Goal: Task Accomplishment & Management: Complete application form

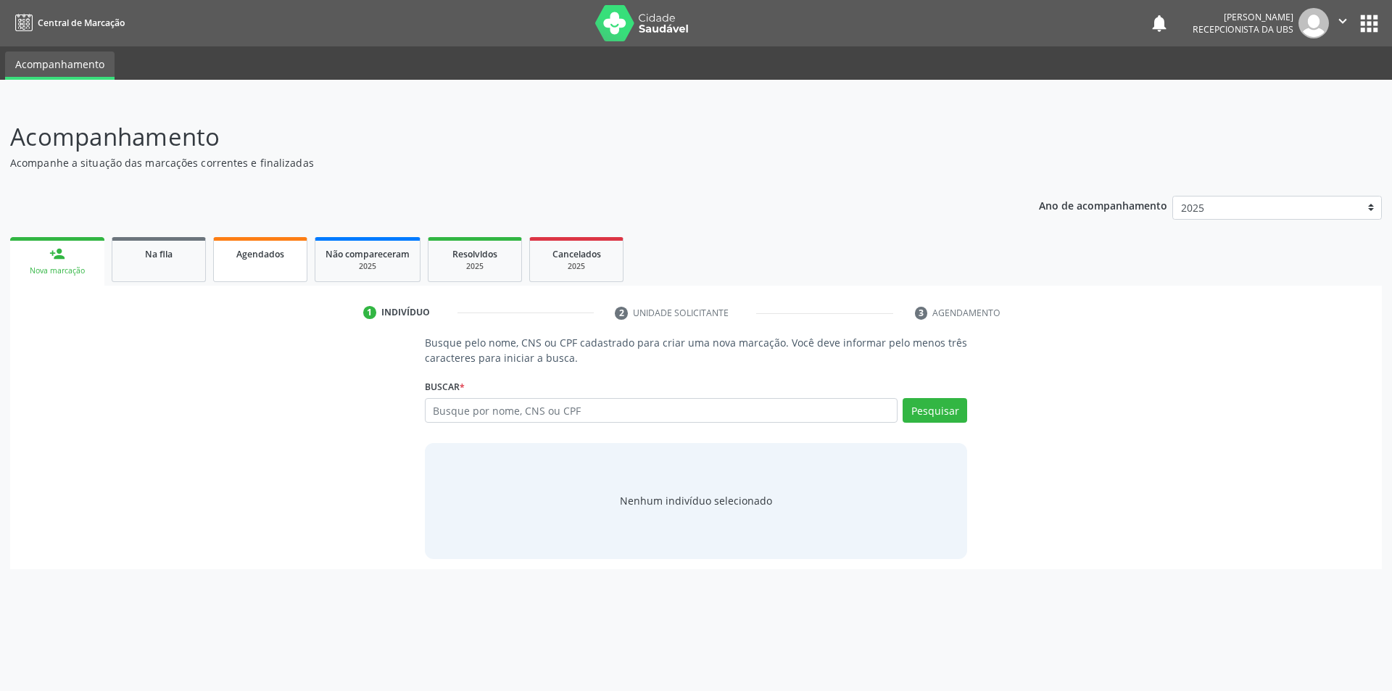
click at [252, 268] on link "Agendados" at bounding box center [260, 259] width 94 height 45
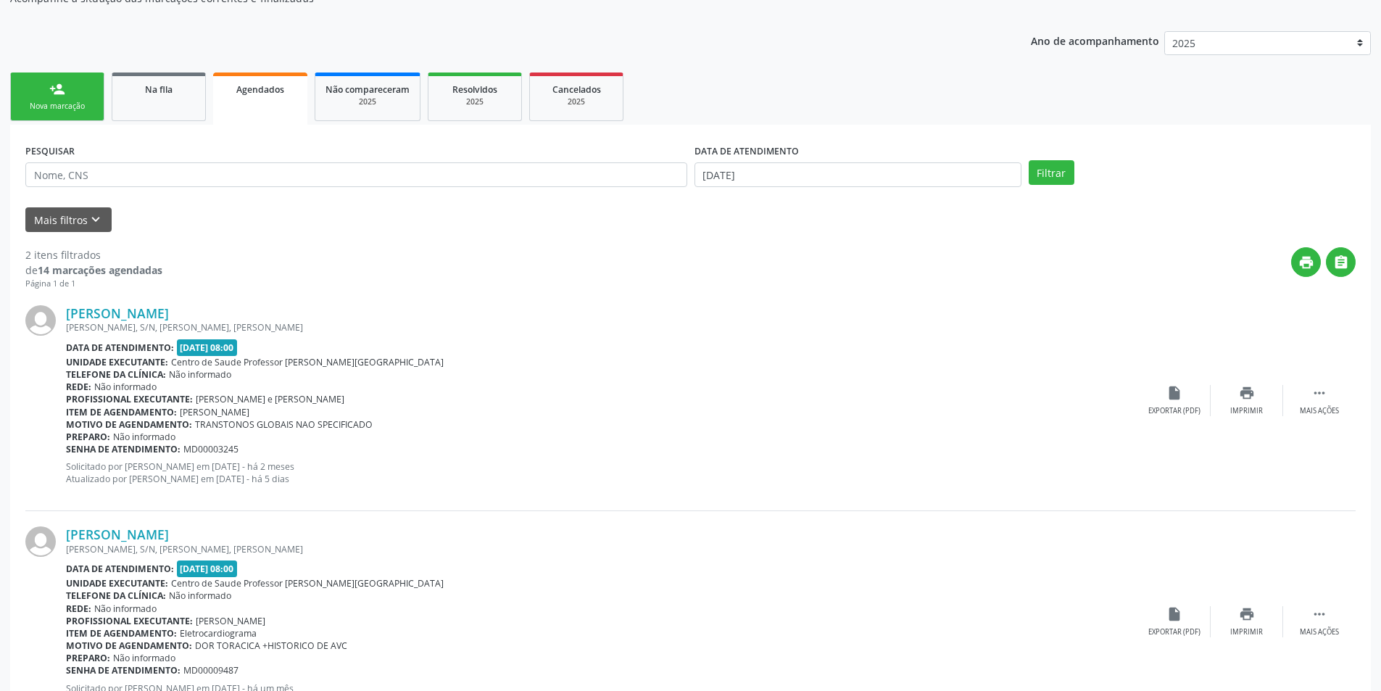
scroll to position [231, 0]
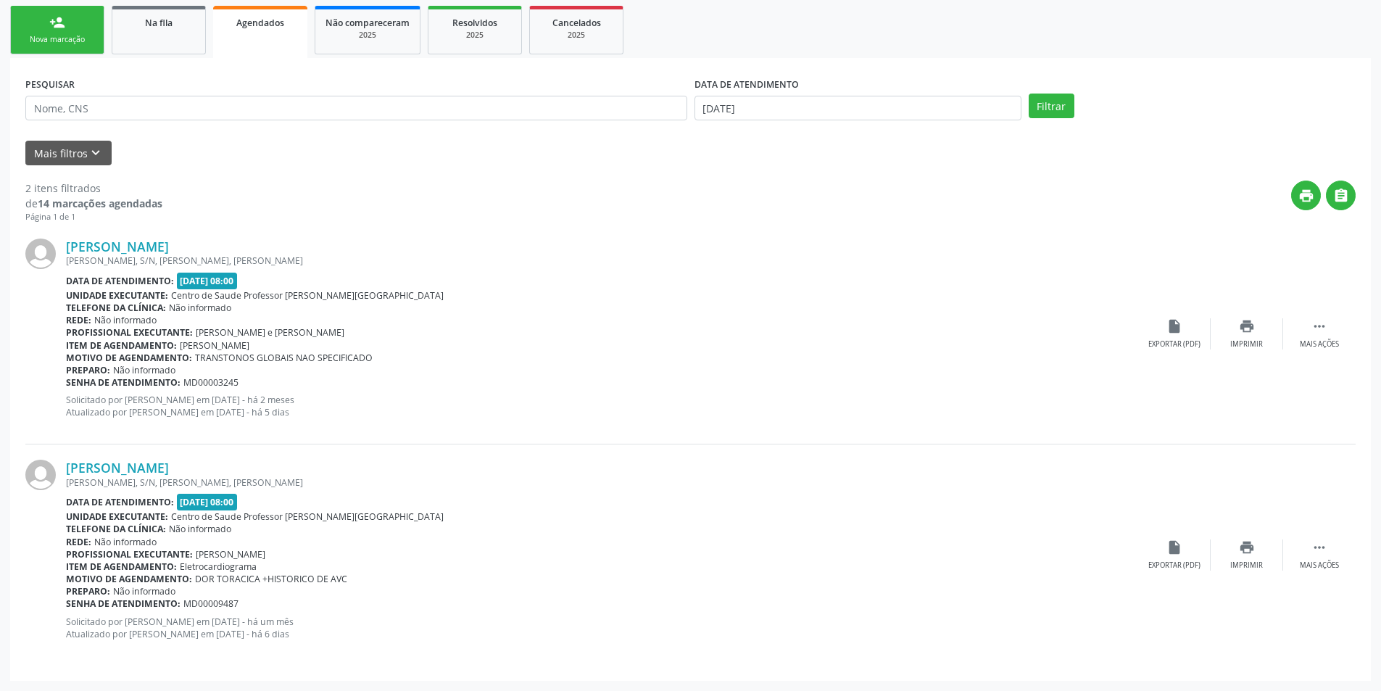
click at [33, 25] on link "person_add Nova marcação" at bounding box center [57, 30] width 94 height 49
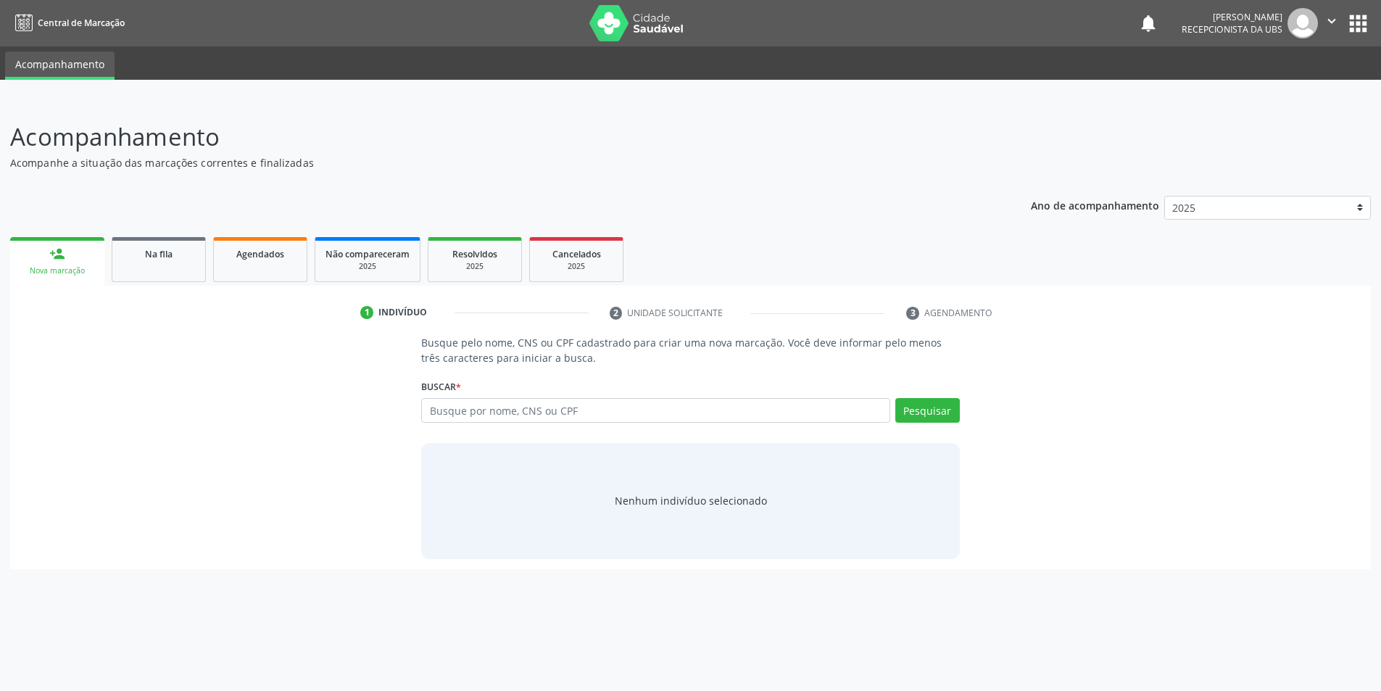
scroll to position [0, 0]
click at [482, 415] on input "text" at bounding box center [661, 410] width 473 height 25
click at [951, 414] on button "Pesquisar" at bounding box center [935, 410] width 65 height 25
click at [545, 419] on input "708404758414161" at bounding box center [661, 410] width 473 height 25
type input "7"
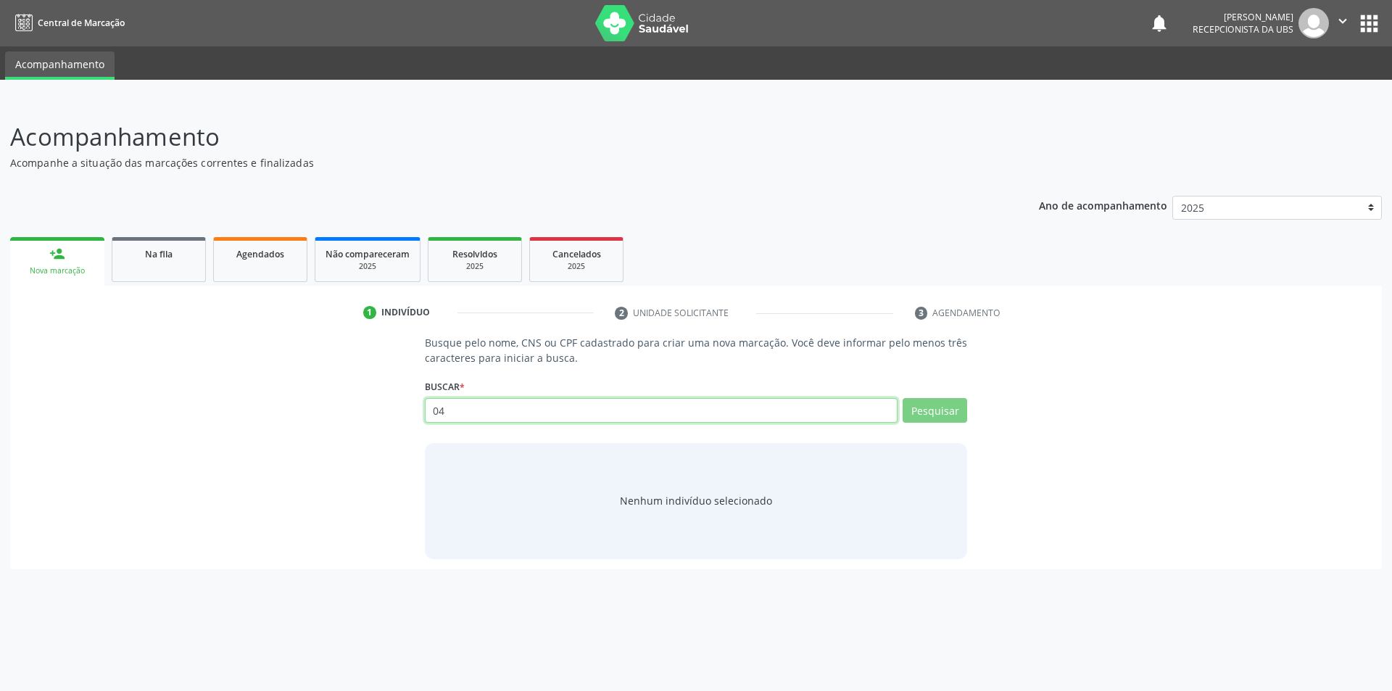
type input "046"
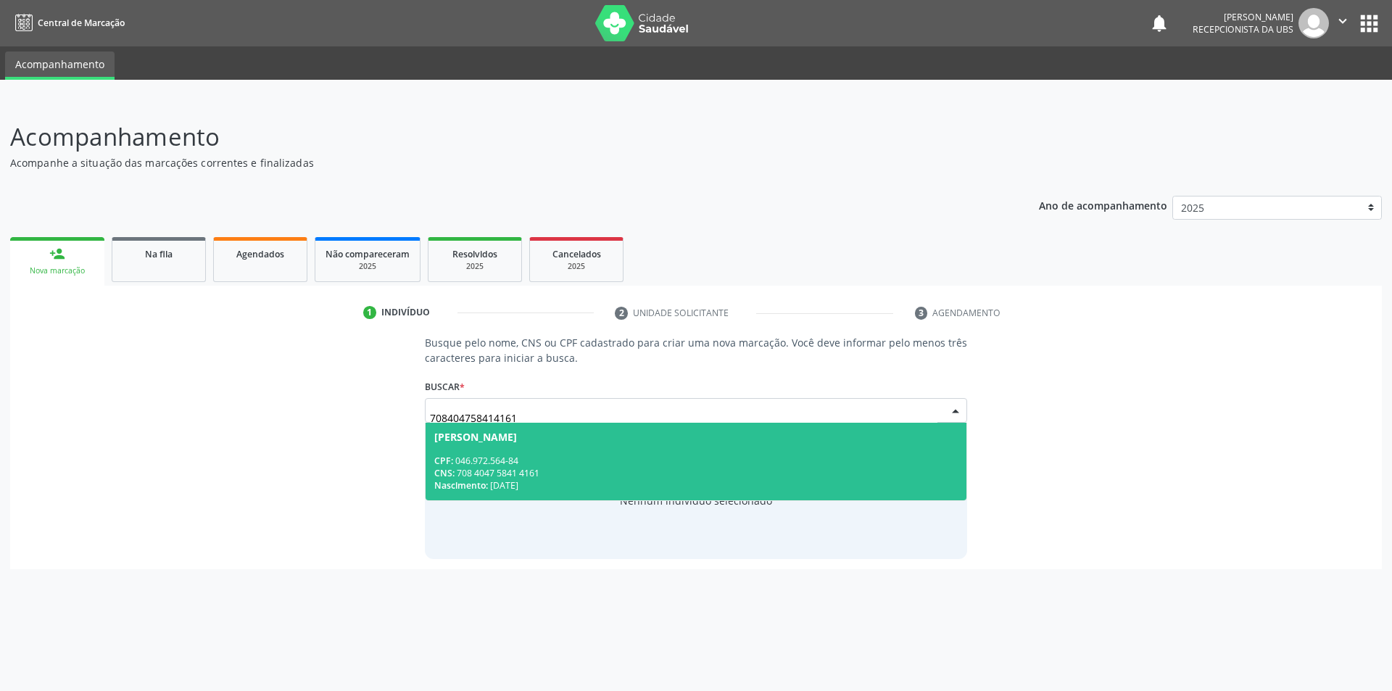
click at [515, 461] on div "CPF: 046.972.564-84" at bounding box center [696, 461] width 524 height 12
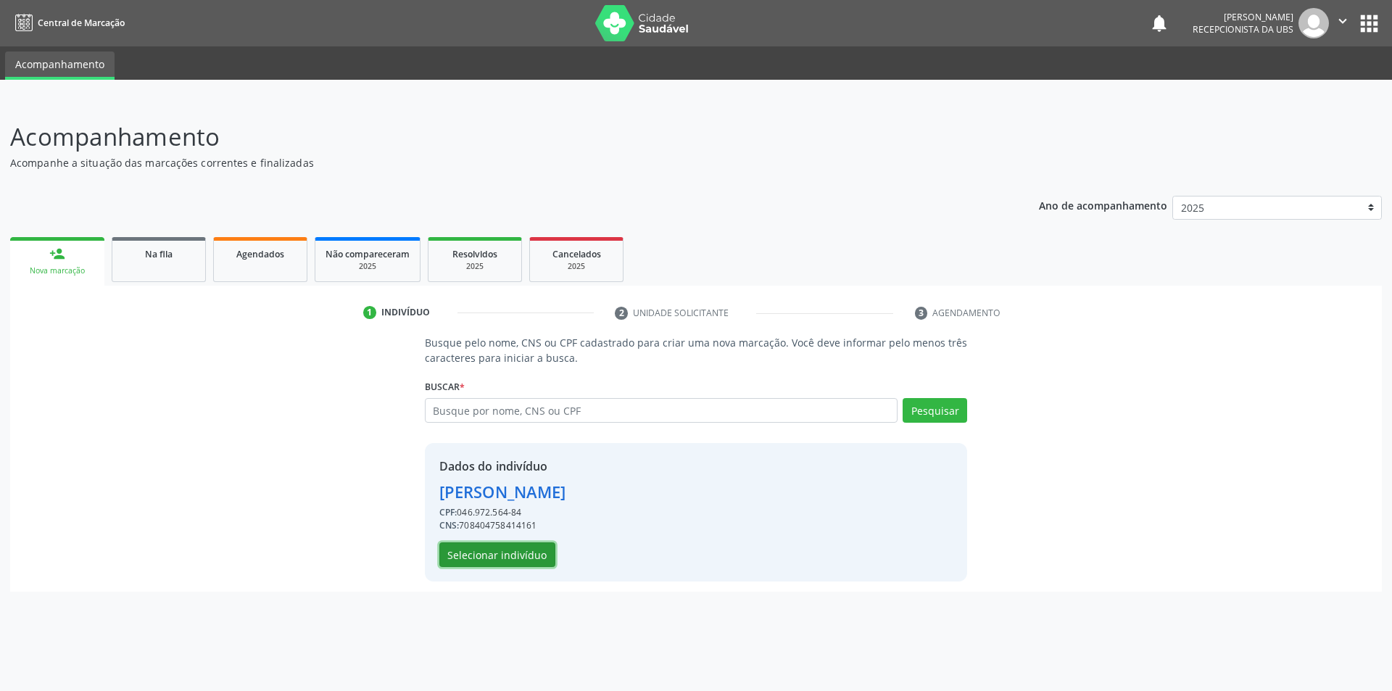
click at [484, 553] on button "Selecionar indivíduo" at bounding box center [497, 554] width 116 height 25
